Goal: Information Seeking & Learning: Learn about a topic

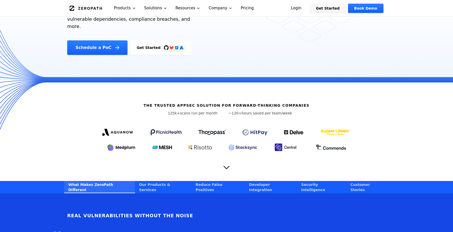
scroll to position [107, 0]
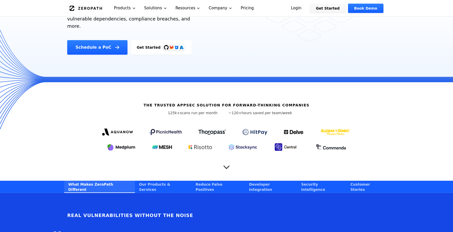
click at [227, 159] on icon "Scroll to next section" at bounding box center [226, 164] width 10 height 10
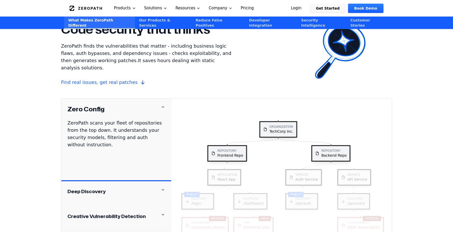
scroll to position [429, 0]
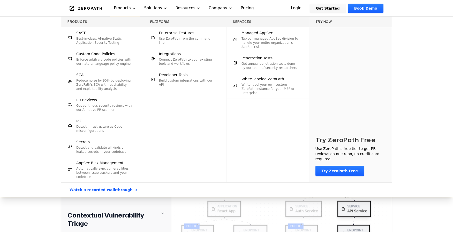
click at [112, 167] on p "Automatically sync vulnerabilities between issue trackers and your codebase" at bounding box center [104, 172] width 57 height 12
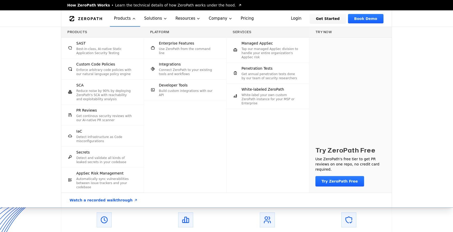
click at [93, 48] on p "Best-in-class, AI-native Static Application Security Testing" at bounding box center [104, 51] width 57 height 8
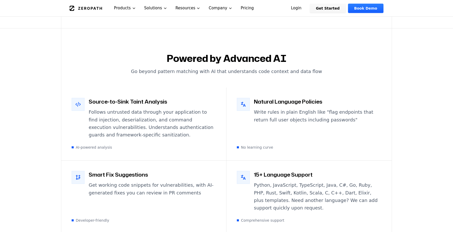
scroll to position [881, 0]
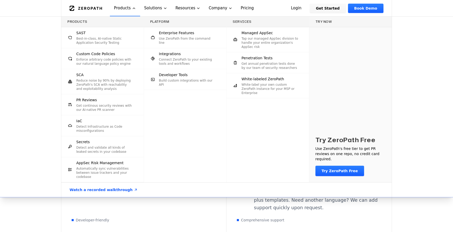
click at [106, 57] on div "Custom Code Policies Enforce arbitrary code policies with our natural language …" at bounding box center [104, 58] width 57 height 14
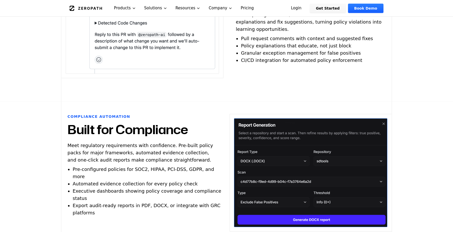
scroll to position [735, 0]
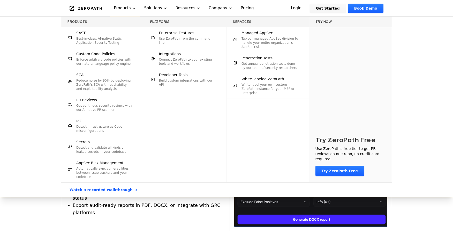
click at [178, 58] on p "Connect ZeroPath to your existing tools and workflows" at bounding box center [187, 61] width 57 height 8
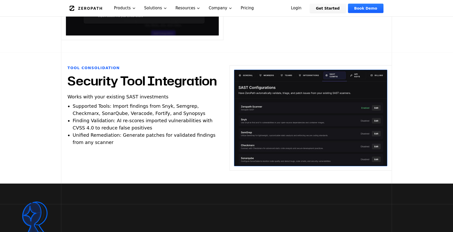
scroll to position [445, 0]
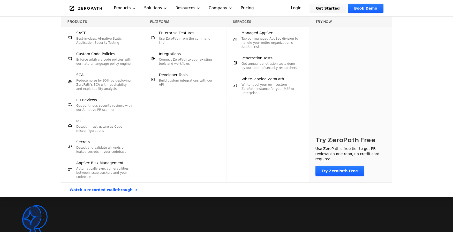
click at [112, 59] on p "Enforce arbitrary code policies with our natural language policy engine" at bounding box center [104, 61] width 57 height 8
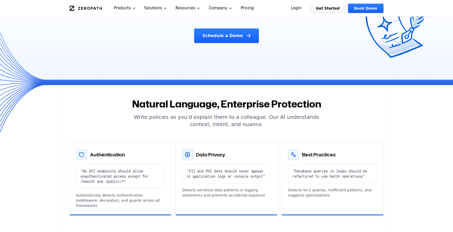
scroll to position [105, 0]
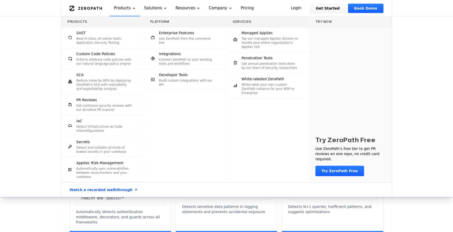
click at [112, 85] on p "Reduce noise by 90% by deploying ZeroPath's SCA with reachability and exploitab…" at bounding box center [104, 84] width 57 height 12
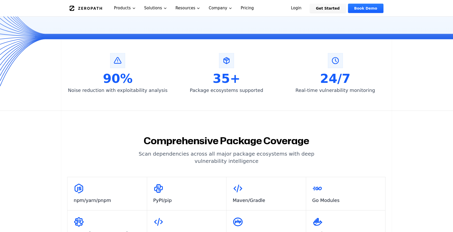
scroll to position [63, 0]
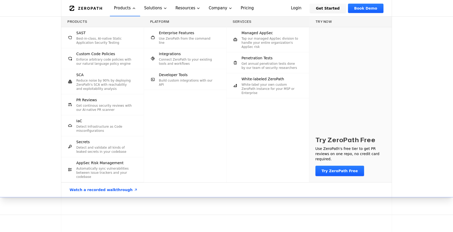
click at [123, 170] on p "Automatically sync vulnerabilities between issue trackers and your codebase" at bounding box center [104, 172] width 57 height 12
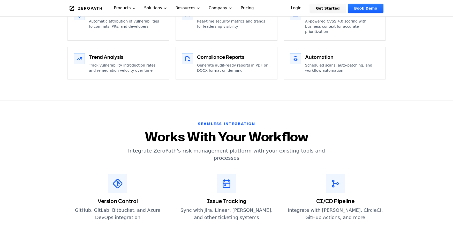
scroll to position [896, 0]
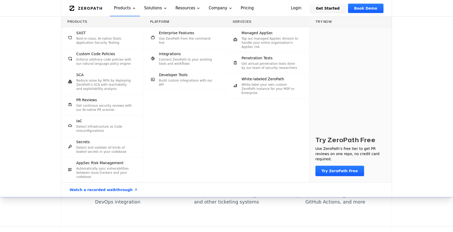
click at [188, 57] on p "Connect ZeroPath to your existing tools and workflows" at bounding box center [187, 61] width 57 height 8
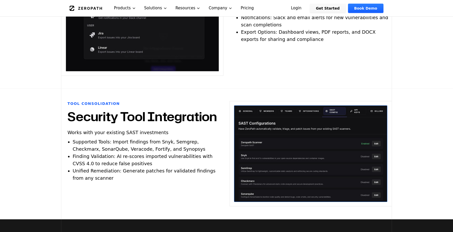
scroll to position [405, 0]
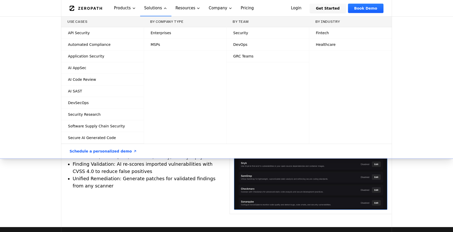
click at [86, 101] on span "DevSecOps" at bounding box center [78, 102] width 21 height 5
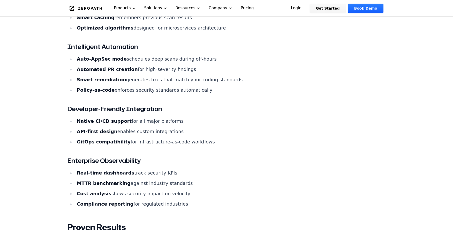
scroll to position [709, 0]
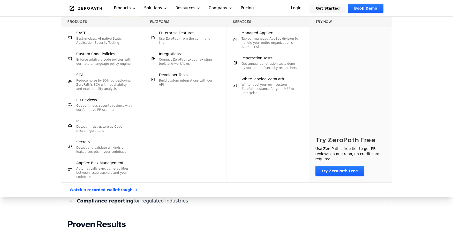
click at [184, 73] on span "Developer Tools" at bounding box center [173, 74] width 29 height 5
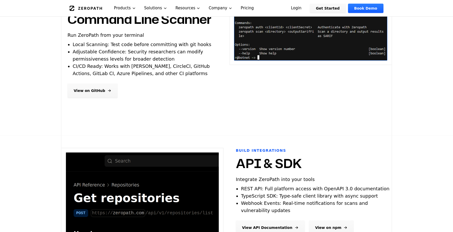
scroll to position [140, 0]
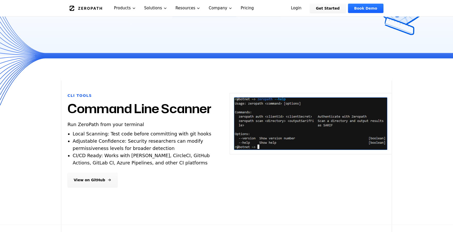
click at [237, 6] on link "Pricing" at bounding box center [246, 8] width 21 height 16
